Goal: Information Seeking & Learning: Check status

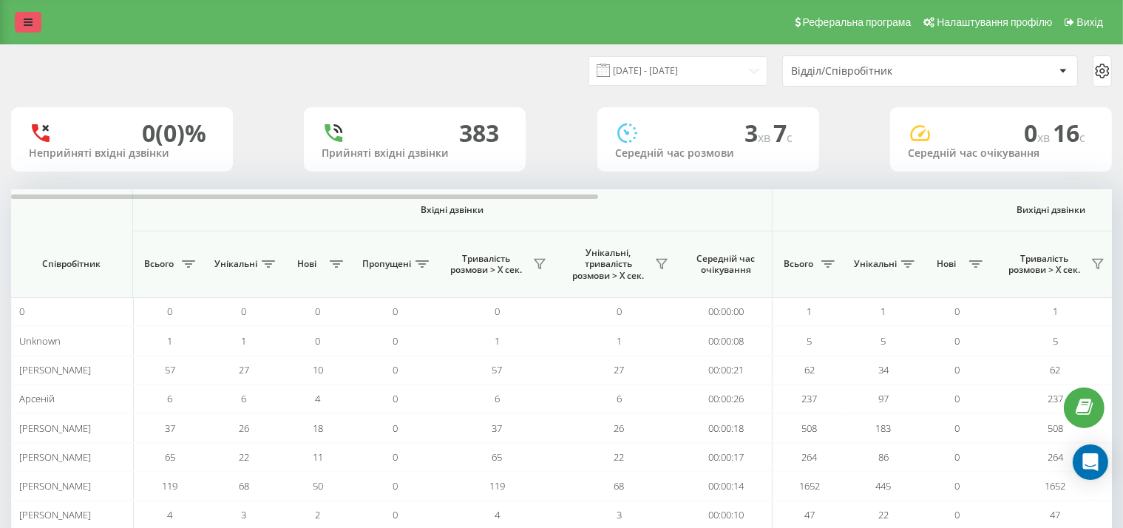
click at [37, 13] on link at bounding box center [28, 22] width 27 height 21
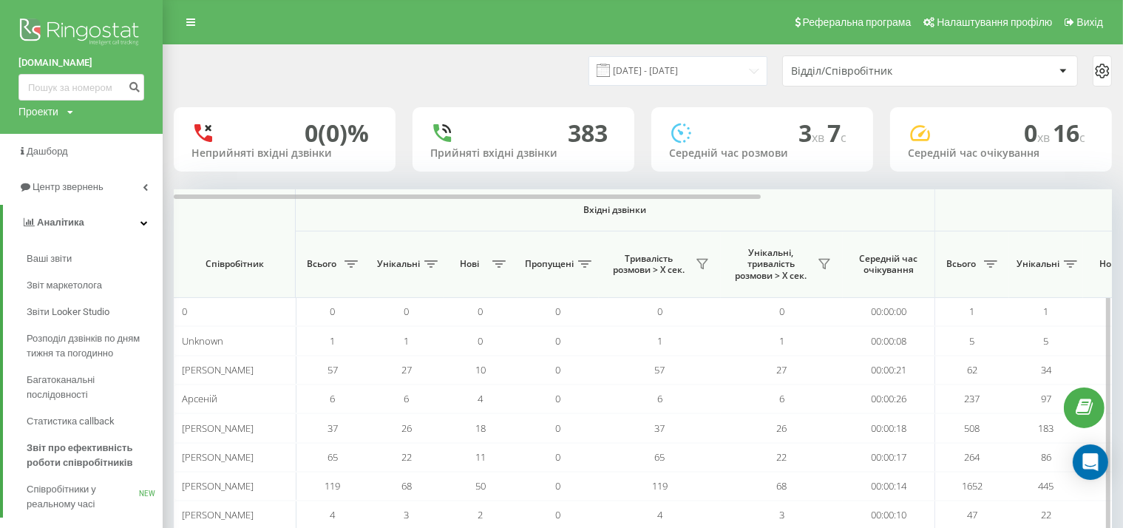
click at [409, 211] on span "Вхідні дзвінки" at bounding box center [615, 210] width 562 height 12
drag, startPoint x: 481, startPoint y: 226, endPoint x: 645, endPoint y: 159, distance: 177.2
click at [481, 226] on th "Вхідні дзвінки" at bounding box center [616, 210] width 640 height 42
click at [960, 81] on div "Відділ/Співробітник" at bounding box center [930, 71] width 294 height 30
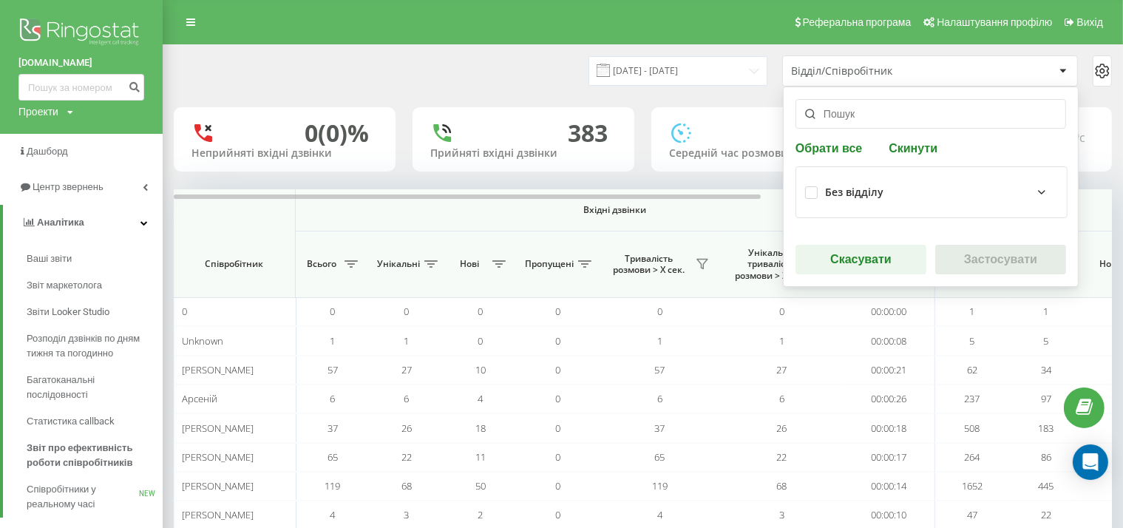
click at [924, 126] on input "text" at bounding box center [931, 114] width 271 height 30
paste input "[PHONE_NUMBER]"
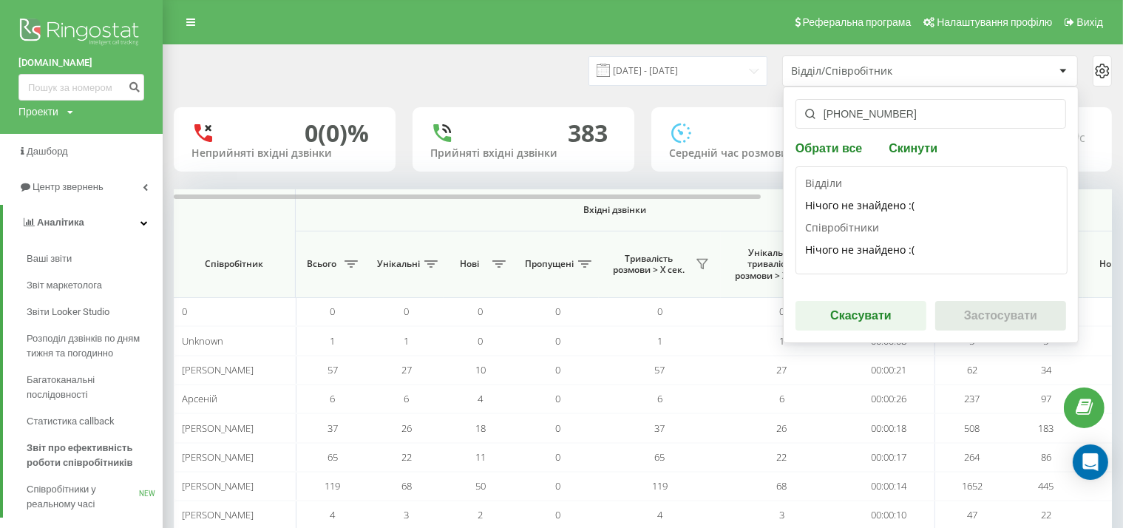
type input "[PHONE_NUMBER]"
click at [910, 149] on button "Скинути" at bounding box center [914, 148] width 58 height 14
click at [850, 145] on button "Обрати все" at bounding box center [831, 148] width 71 height 14
click at [517, 61] on div "19.07.2025 - 19.08.2025 Відділ/Співробітник +380950966921 Обрати все Скинути Ві…" at bounding box center [643, 70] width 939 height 31
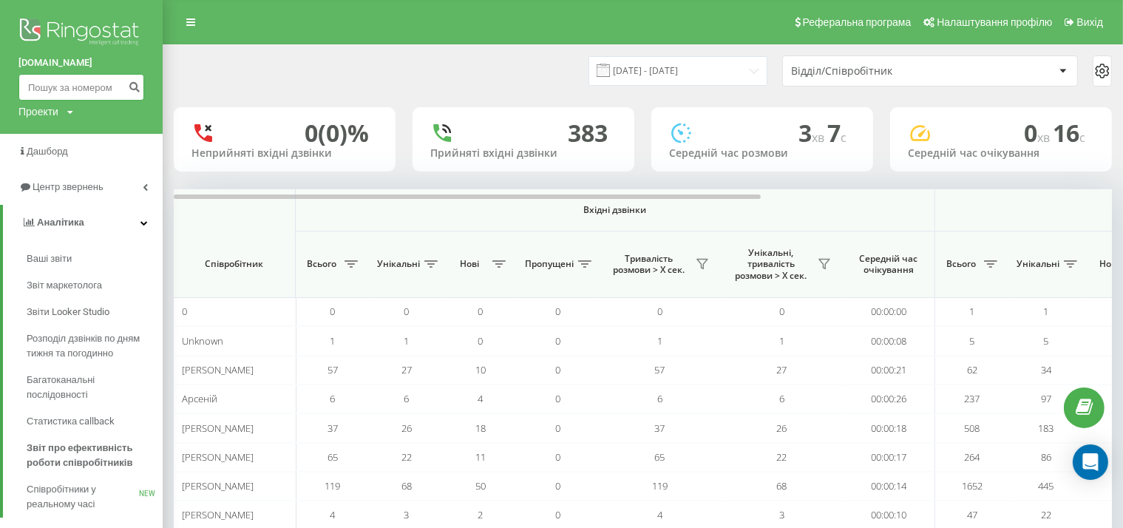
click at [63, 89] on input at bounding box center [81, 87] width 126 height 27
paste input "[PHONE_NUMBER]"
type input "[PHONE_NUMBER]"
